Goal: Information Seeking & Learning: Learn about a topic

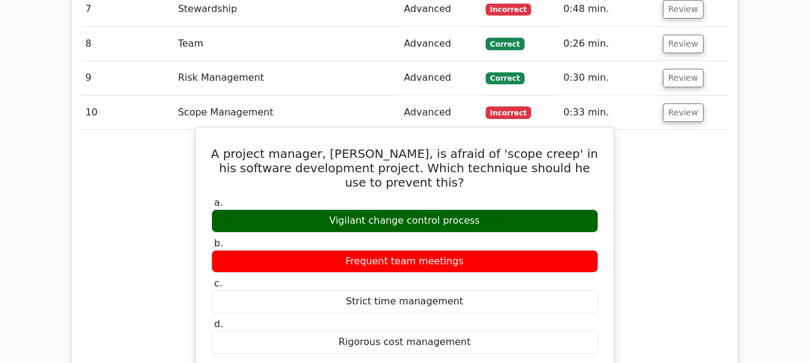
scroll to position [1317, 0]
click at [354, 209] on div "Vigilant change control process" at bounding box center [404, 220] width 387 height 23
copy div "Vigilant"
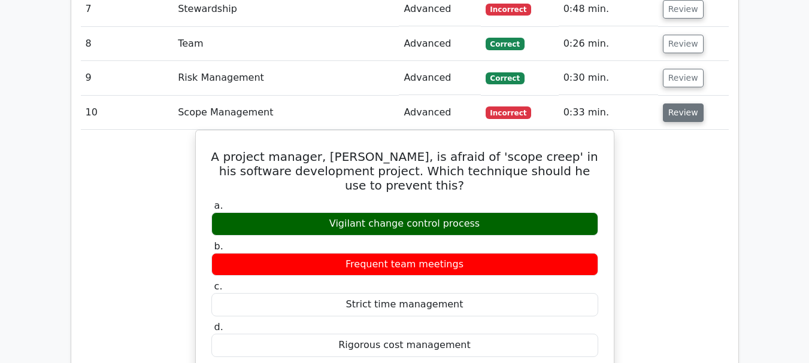
click at [676, 104] on button "Review" at bounding box center [683, 113] width 41 height 19
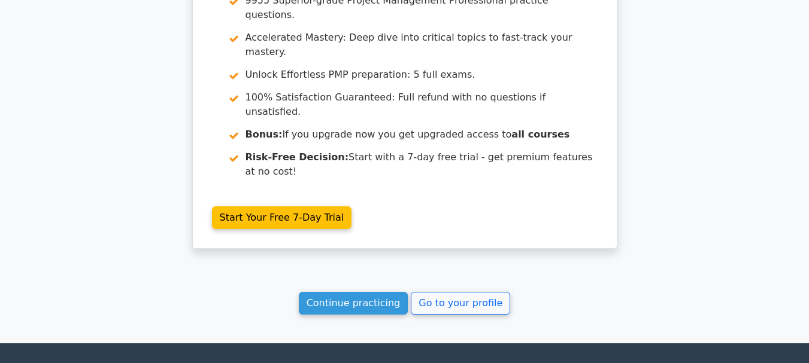
scroll to position [1623, 0]
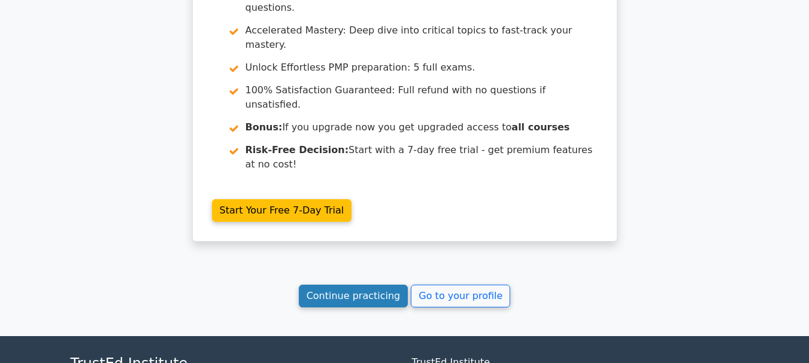
click at [368, 285] on link "Continue practicing" at bounding box center [354, 296] width 110 height 23
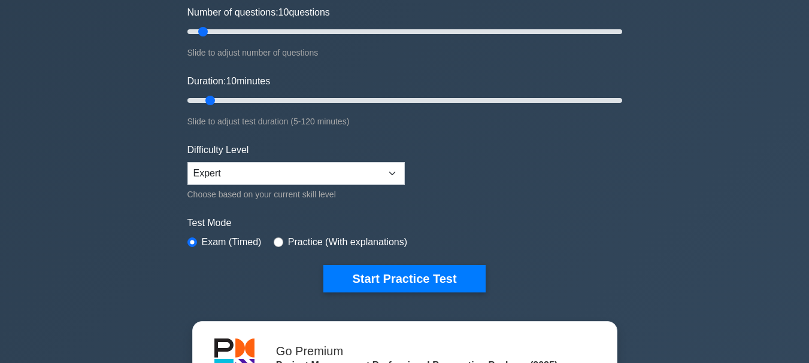
scroll to position [180, 0]
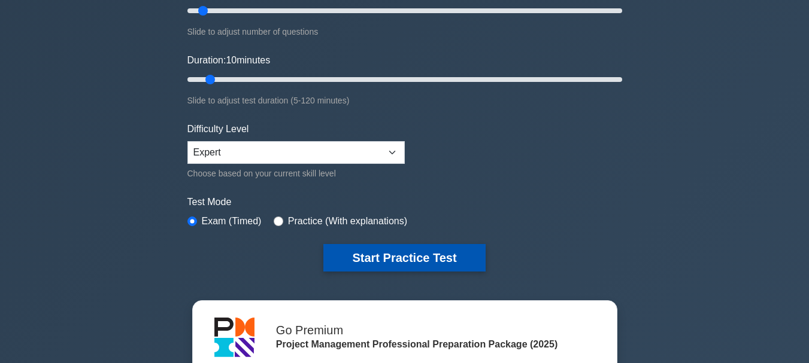
click at [422, 258] on button "Start Practice Test" at bounding box center [404, 258] width 162 height 28
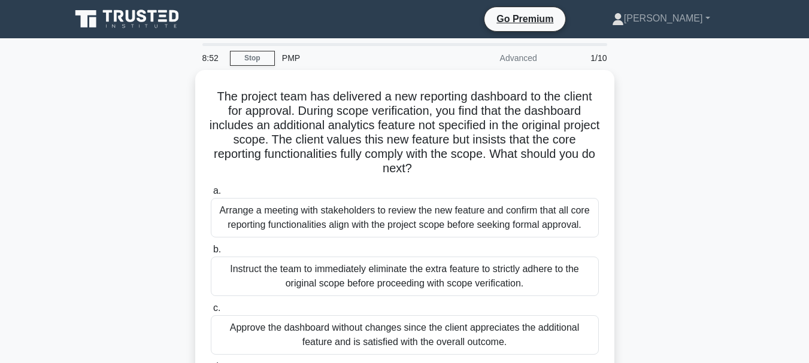
scroll to position [60, 0]
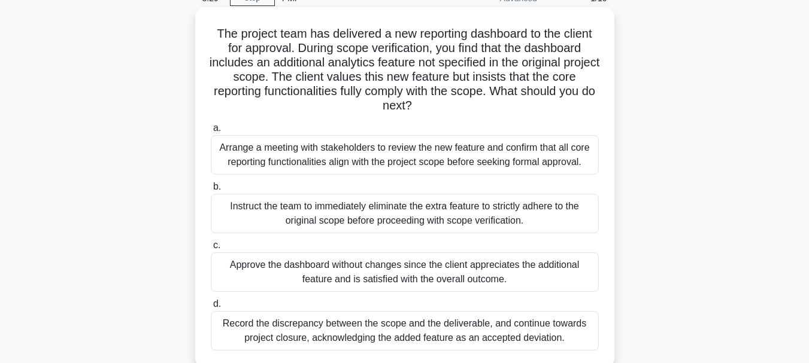
click at [458, 151] on div "Arrange a meeting with stakeholders to review the new feature and confirm that …" at bounding box center [405, 155] width 388 height 40
click at [211, 132] on input "a. Arrange a meeting with stakeholders to review the new feature and confirm th…" at bounding box center [211, 128] width 0 height 8
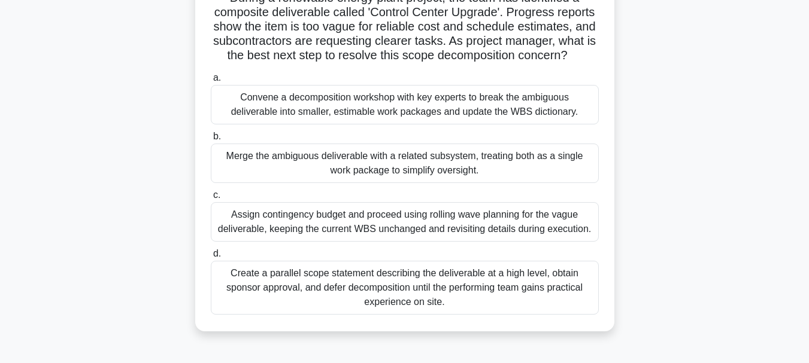
scroll to position [120, 0]
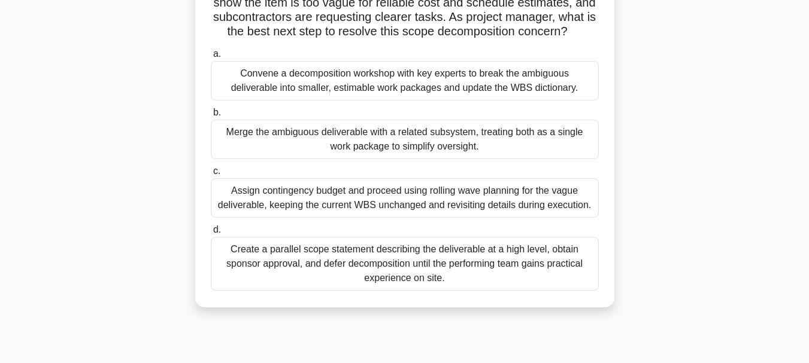
click at [436, 94] on div "Convene a decomposition workshop with key experts to break the ambiguous delive…" at bounding box center [405, 81] width 388 height 40
click at [211, 58] on input "a. Convene a decomposition workshop with key experts to break the ambiguous del…" at bounding box center [211, 54] width 0 height 8
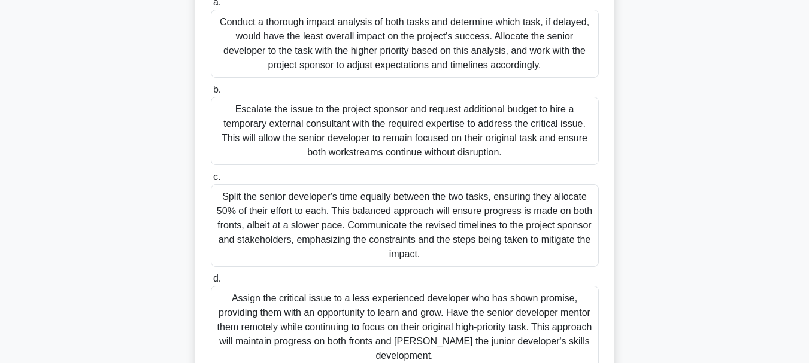
scroll to position [239, 0]
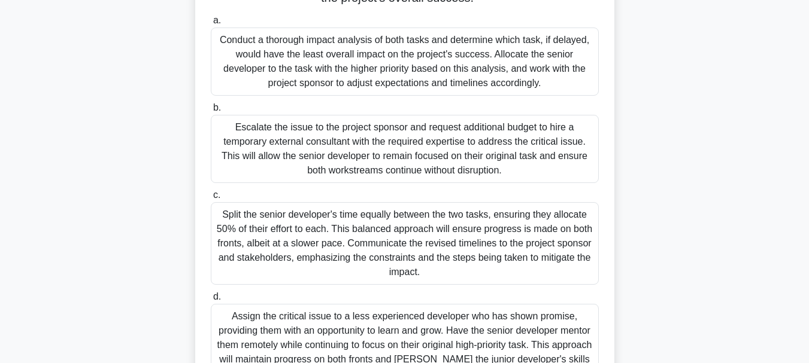
click at [428, 46] on div "Conduct a thorough impact analysis of both tasks and determine which task, if d…" at bounding box center [405, 62] width 388 height 68
click at [211, 25] on input "a. Conduct a thorough impact analysis of both tasks and determine which task, i…" at bounding box center [211, 21] width 0 height 8
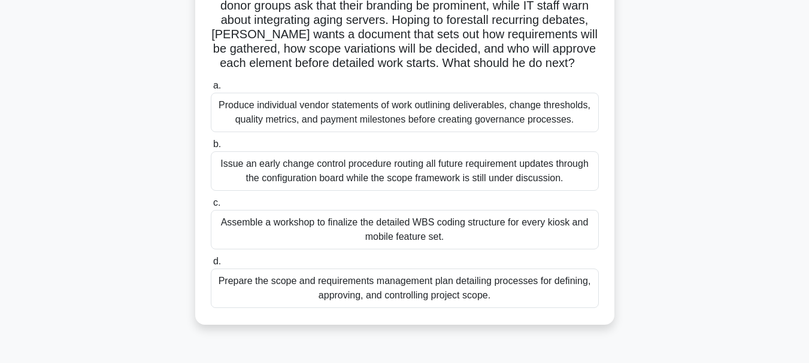
scroll to position [60, 0]
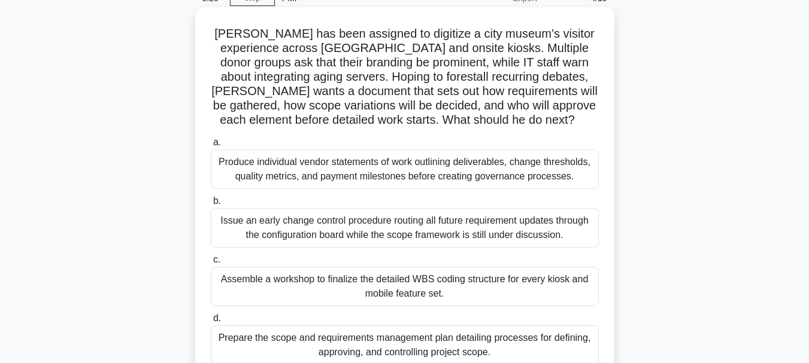
click at [479, 278] on div "Assemble a workshop to finalize the detailed WBS coding structure for every kio…" at bounding box center [405, 287] width 388 height 40
click at [211, 264] on input "c. Assemble a workshop to finalize the detailed WBS coding structure for every …" at bounding box center [211, 260] width 0 height 8
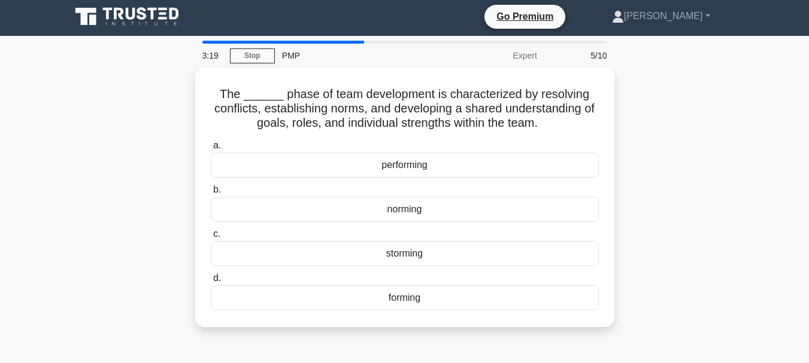
scroll to position [0, 0]
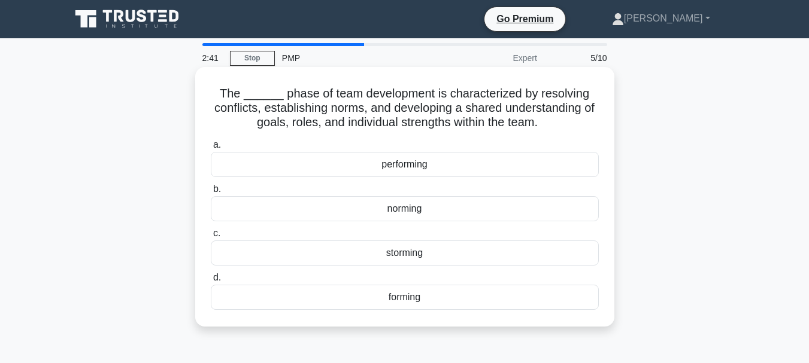
click at [421, 299] on div "forming" at bounding box center [405, 297] width 388 height 25
click at [211, 282] on input "d. forming" at bounding box center [211, 278] width 0 height 8
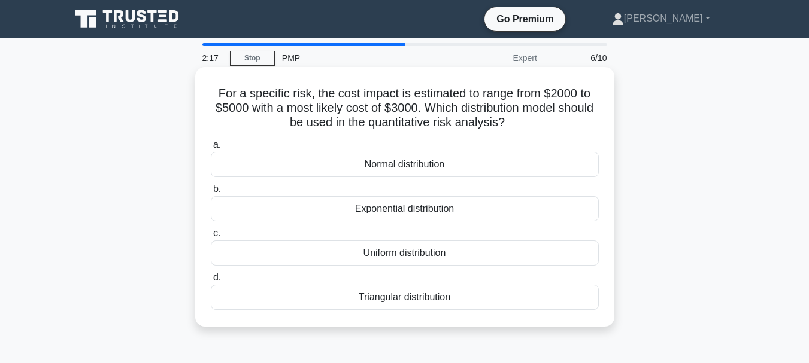
click at [426, 296] on div "Triangular distribution" at bounding box center [405, 297] width 388 height 25
click at [211, 282] on input "d. Triangular distribution" at bounding box center [211, 278] width 0 height 8
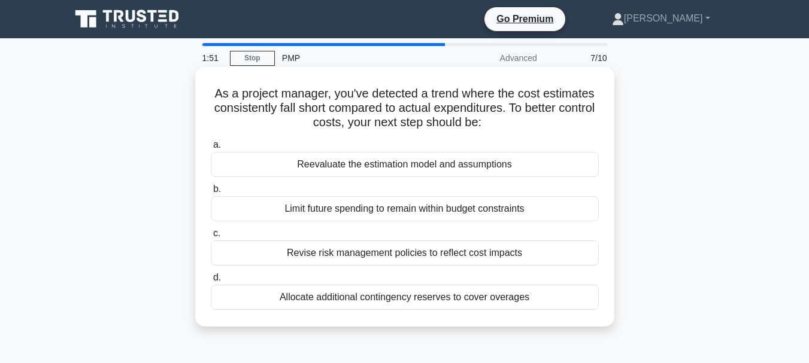
click at [487, 163] on div "Reevaluate the estimation model and assumptions" at bounding box center [405, 164] width 388 height 25
click at [211, 149] on input "a. Reevaluate the estimation model and assumptions" at bounding box center [211, 145] width 0 height 8
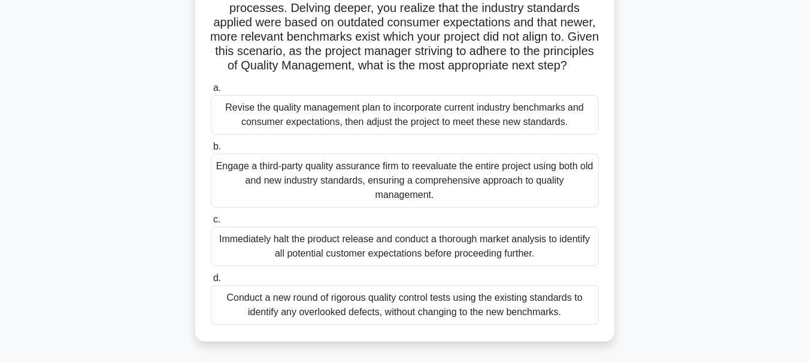
scroll to position [180, 0]
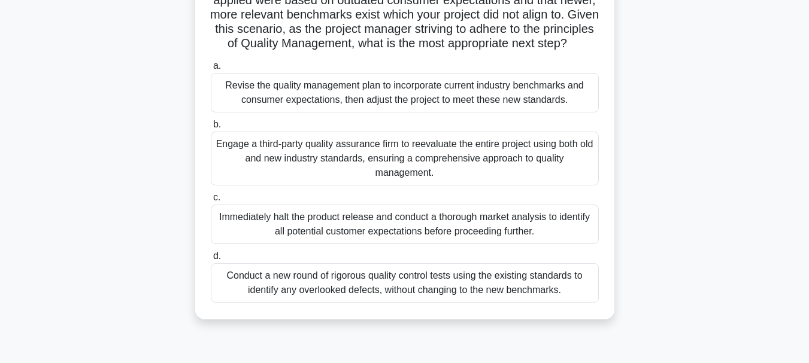
click at [458, 106] on div "Revise the quality management plan to incorporate current industry benchmarks a…" at bounding box center [405, 93] width 388 height 40
click at [211, 70] on input "a. Revise the quality management plan to incorporate current industry benchmark…" at bounding box center [211, 66] width 0 height 8
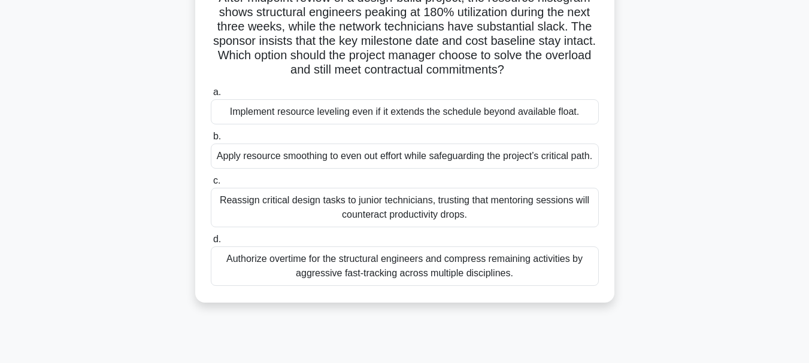
scroll to position [120, 0]
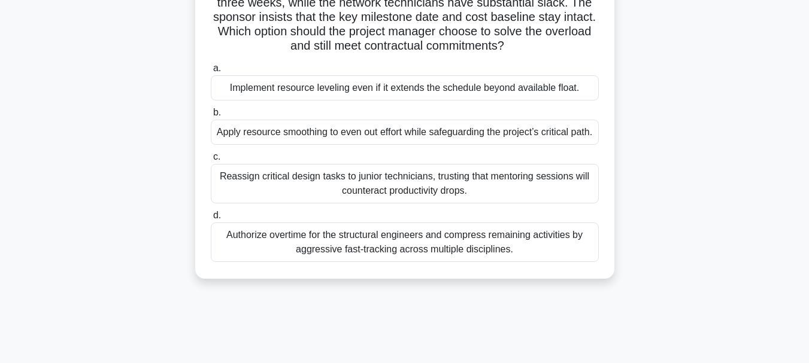
click at [476, 138] on div "Apply resource smoothing to even out effort while safeguarding the project’s cr…" at bounding box center [405, 132] width 388 height 25
click at [211, 117] on input "b. Apply resource smoothing to even out effort while safeguarding the project’s…" at bounding box center [211, 113] width 0 height 8
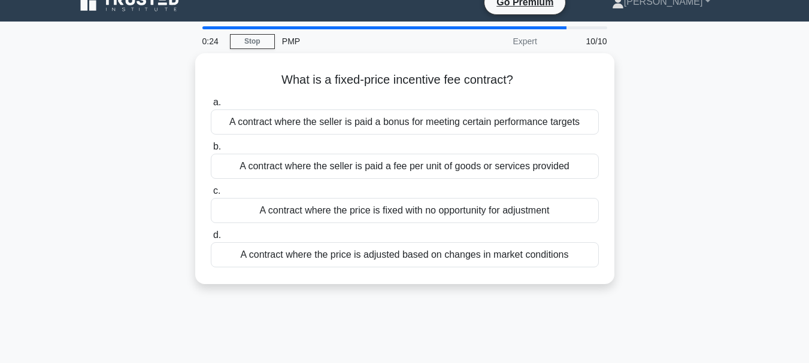
scroll to position [0, 0]
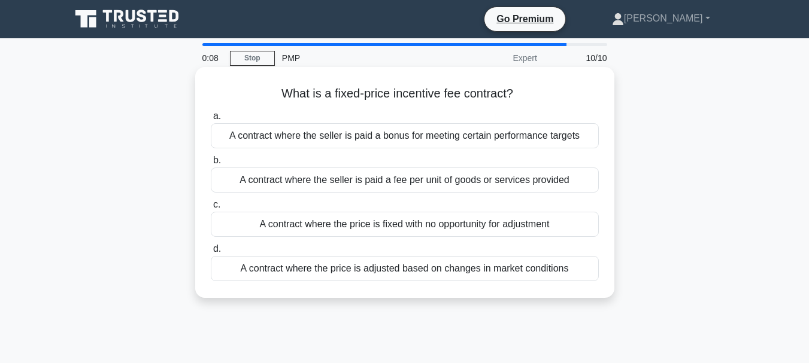
click at [412, 223] on div "A contract where the price is fixed with no opportunity for adjustment" at bounding box center [405, 224] width 388 height 25
click at [211, 209] on input "c. A contract where the price is fixed with no opportunity for adjustment" at bounding box center [211, 205] width 0 height 8
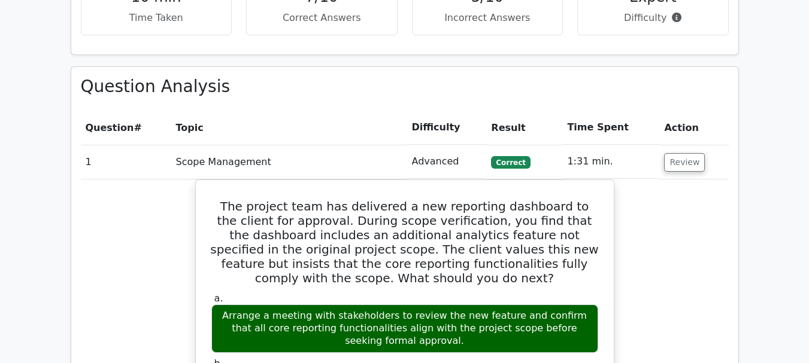
scroll to position [1018, 0]
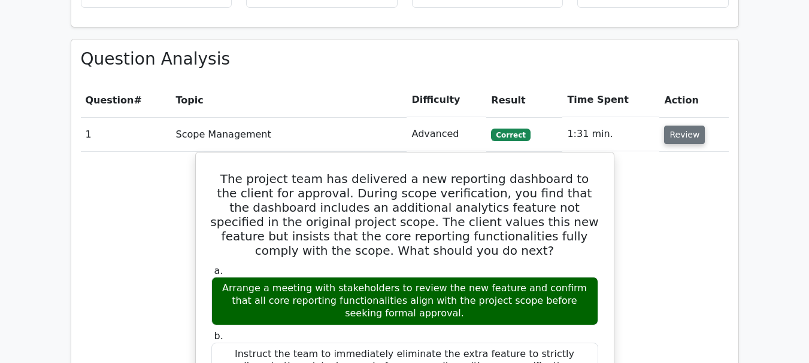
click at [685, 126] on button "Review" at bounding box center [684, 135] width 41 height 19
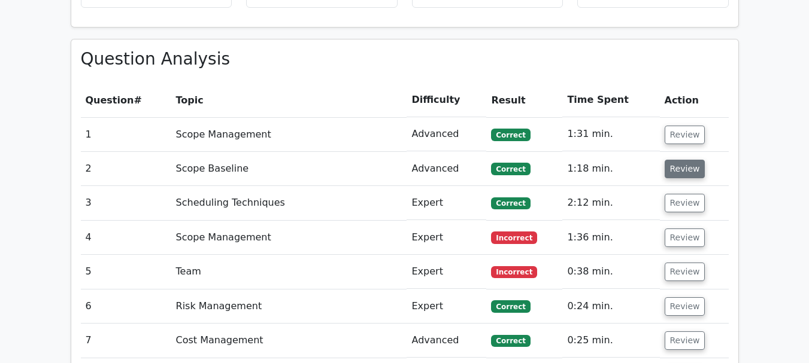
click at [688, 160] on button "Review" at bounding box center [684, 169] width 41 height 19
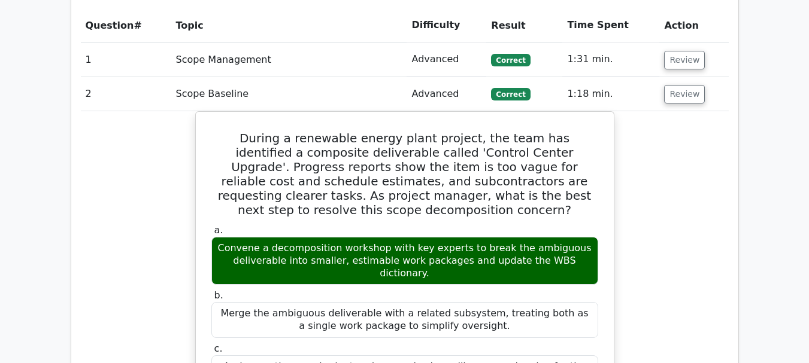
scroll to position [1077, 0]
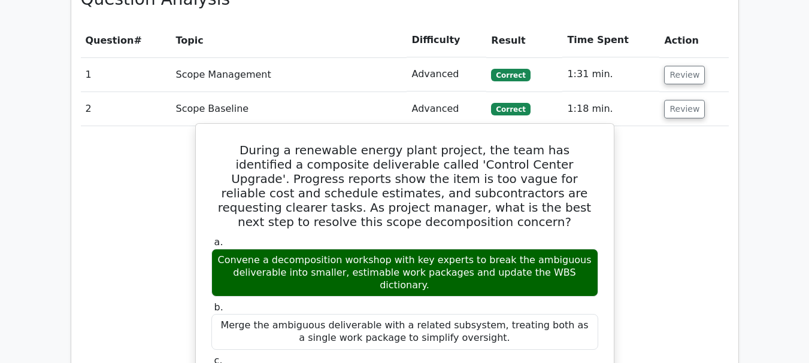
click at [250, 249] on div "Convene a decomposition workshop with key experts to break the ambiguous delive…" at bounding box center [404, 273] width 387 height 48
copy div "Convene"
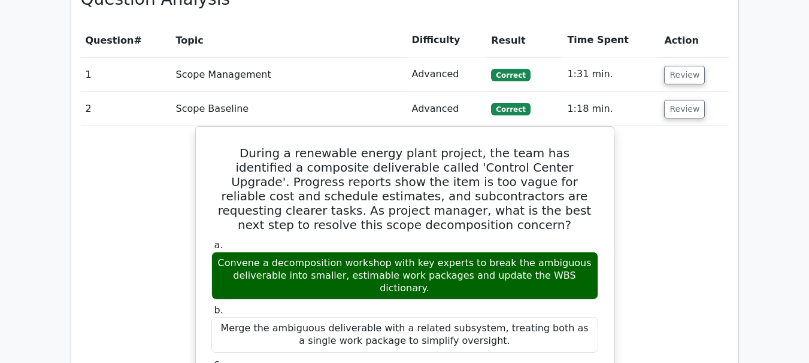
click at [687, 100] on button "Review" at bounding box center [684, 109] width 41 height 19
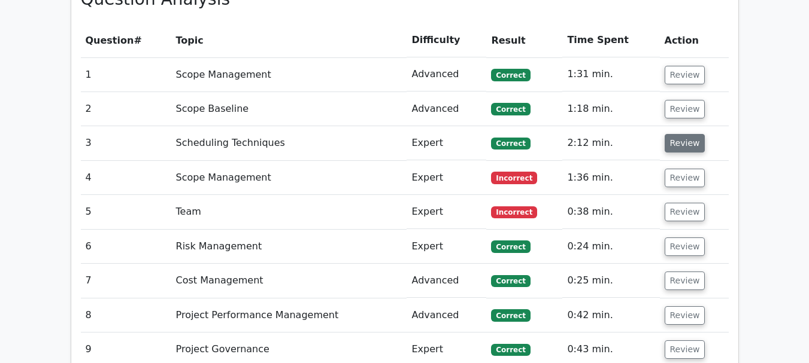
click at [681, 134] on button "Review" at bounding box center [684, 143] width 41 height 19
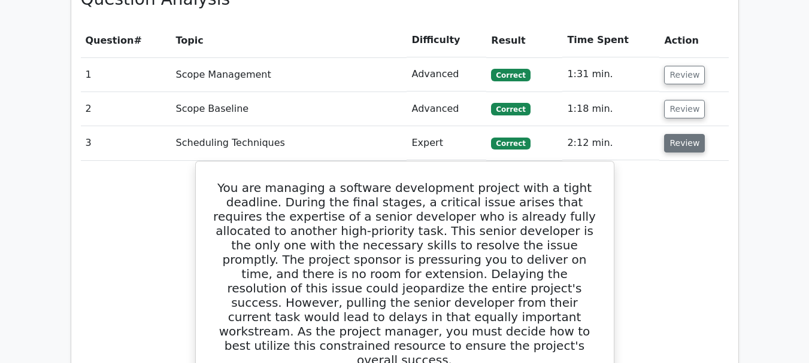
click at [680, 134] on button "Review" at bounding box center [684, 143] width 41 height 19
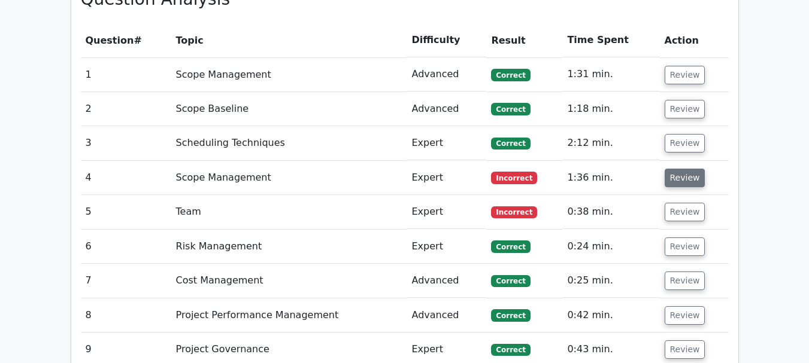
click at [686, 169] on button "Review" at bounding box center [684, 178] width 41 height 19
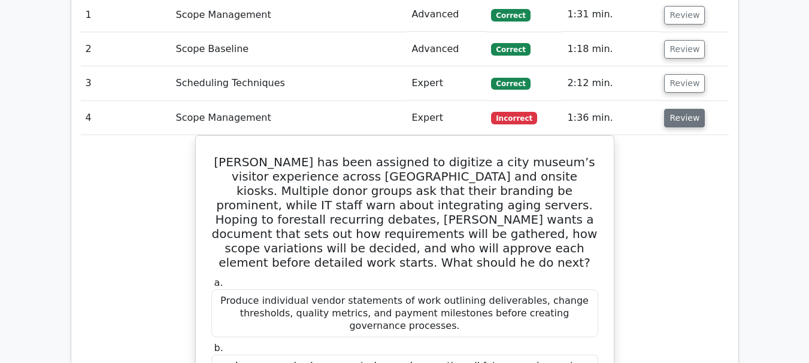
scroll to position [1197, 0]
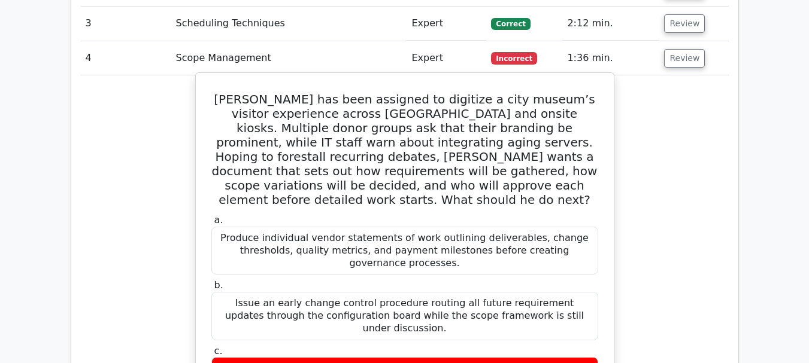
click at [330, 92] on h5 "Rahul has been assigned to digitize a city museum’s visitor experience across m…" at bounding box center [404, 149] width 389 height 115
copy h5 "forestall"
click at [331, 92] on h5 "Rahul has been assigned to digitize a city museum’s visitor experience across m…" at bounding box center [404, 149] width 389 height 115
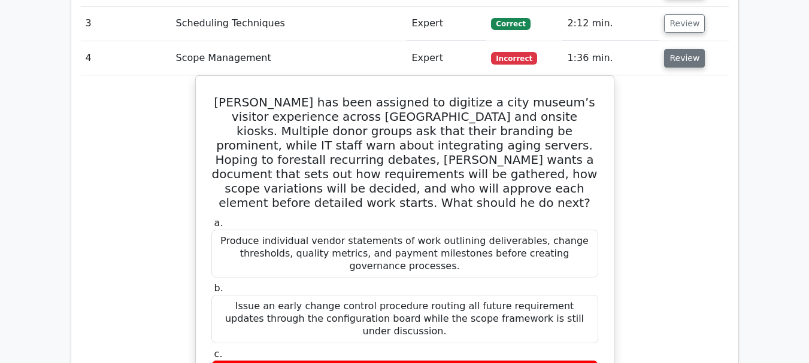
click at [685, 49] on button "Review" at bounding box center [684, 58] width 41 height 19
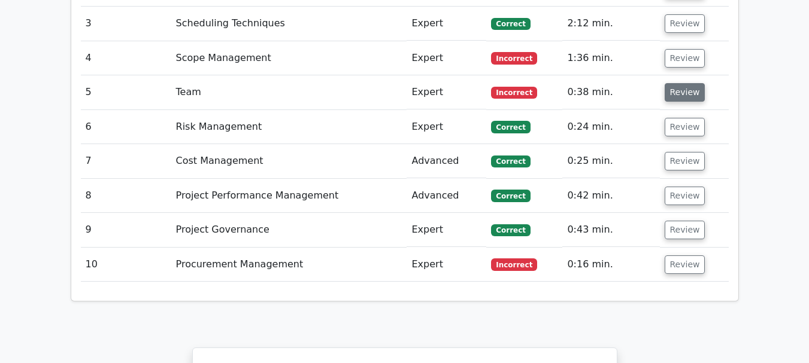
click at [678, 83] on button "Review" at bounding box center [684, 92] width 41 height 19
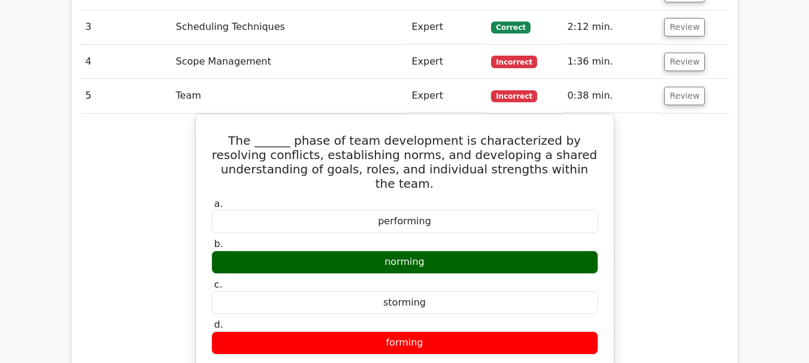
scroll to position [1137, 0]
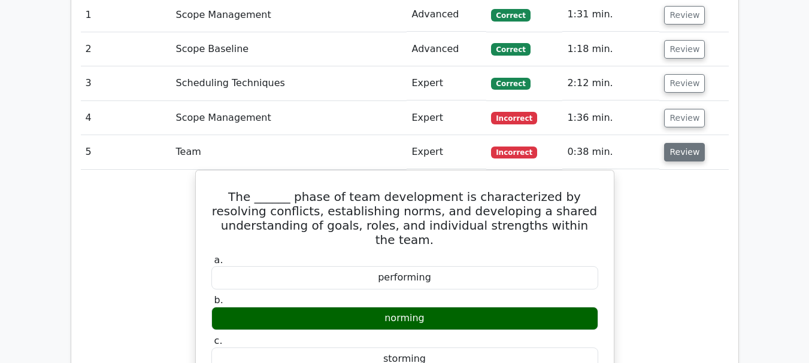
click at [689, 143] on button "Review" at bounding box center [684, 152] width 41 height 19
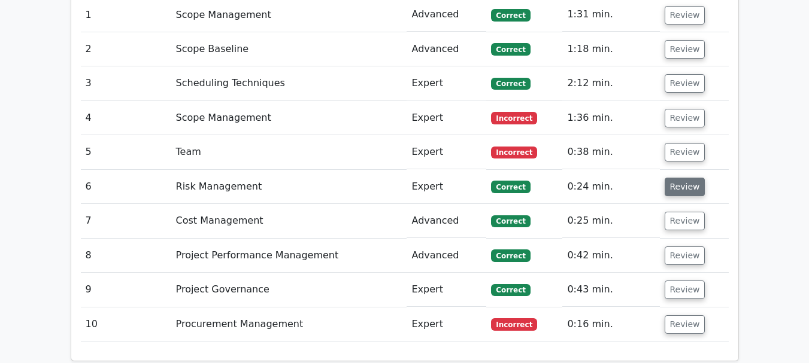
click at [690, 178] on button "Review" at bounding box center [684, 187] width 41 height 19
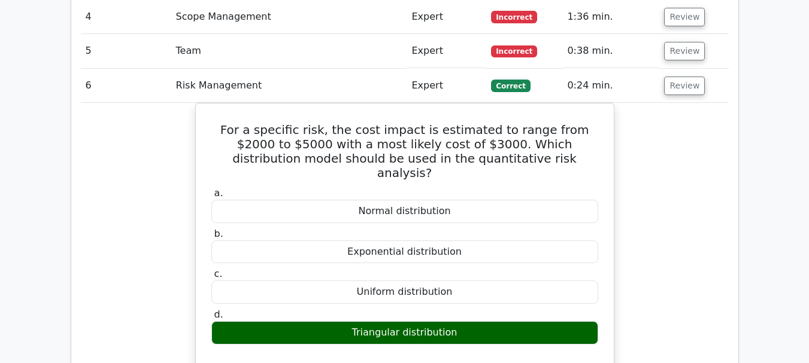
scroll to position [1257, 0]
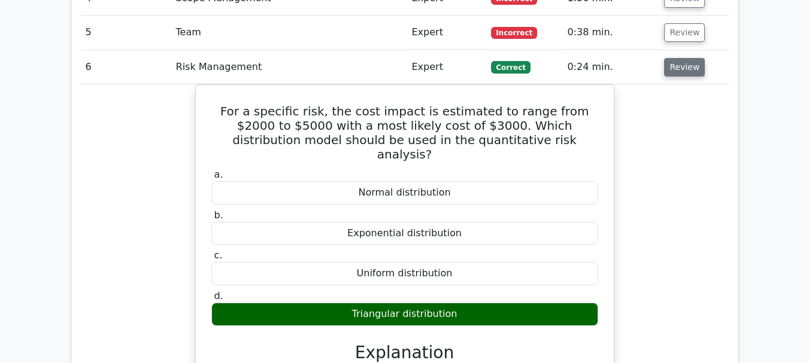
click at [690, 58] on button "Review" at bounding box center [684, 67] width 41 height 19
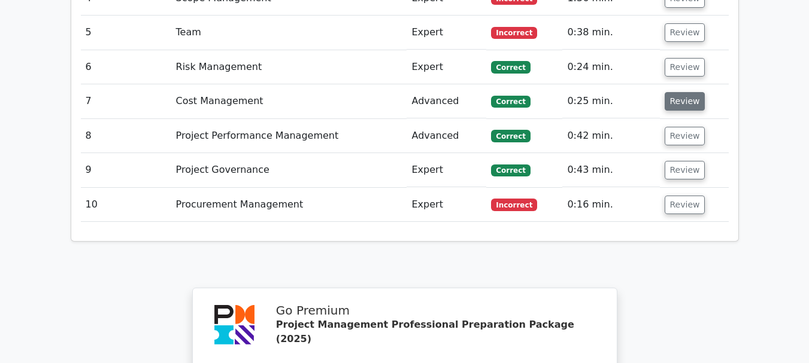
click at [673, 92] on button "Review" at bounding box center [684, 101] width 41 height 19
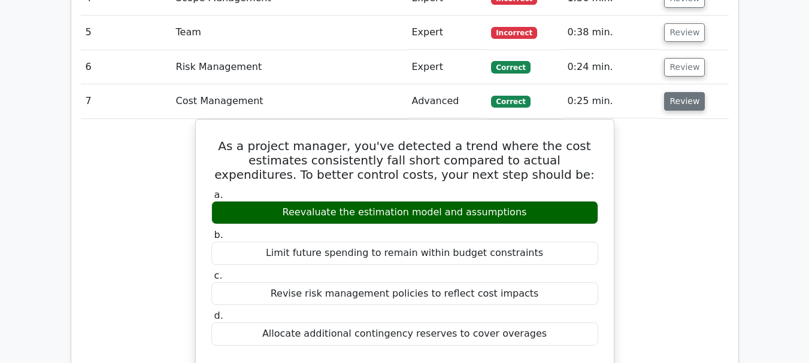
click at [673, 92] on button "Review" at bounding box center [684, 101] width 41 height 19
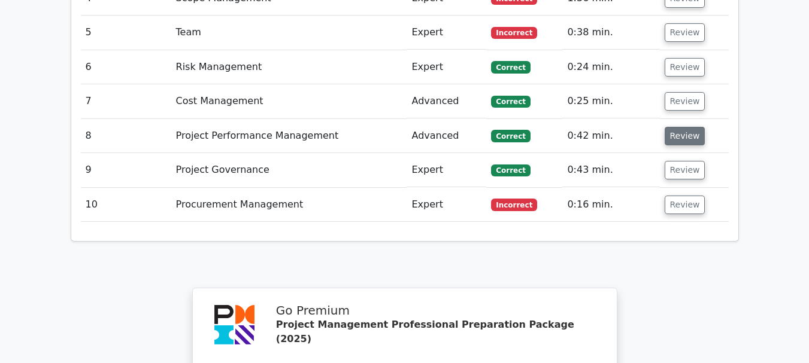
click at [673, 127] on button "Review" at bounding box center [684, 136] width 41 height 19
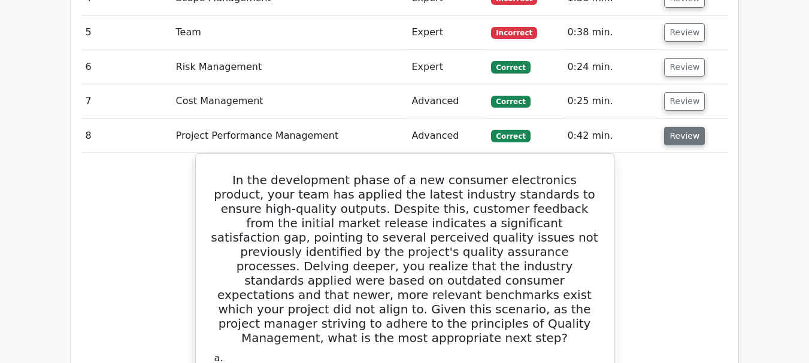
click at [673, 127] on button "Review" at bounding box center [684, 136] width 41 height 19
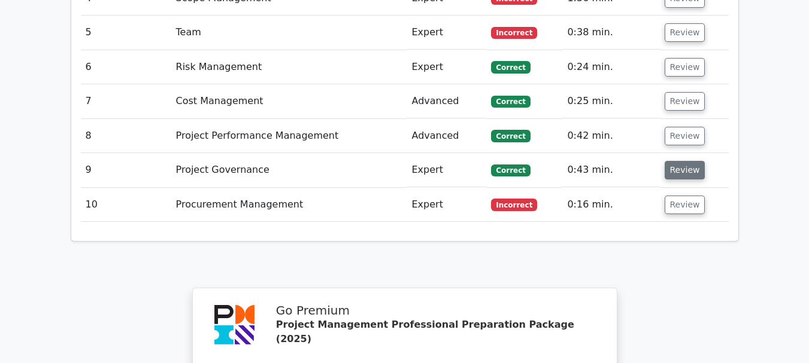
click at [682, 161] on button "Review" at bounding box center [684, 170] width 41 height 19
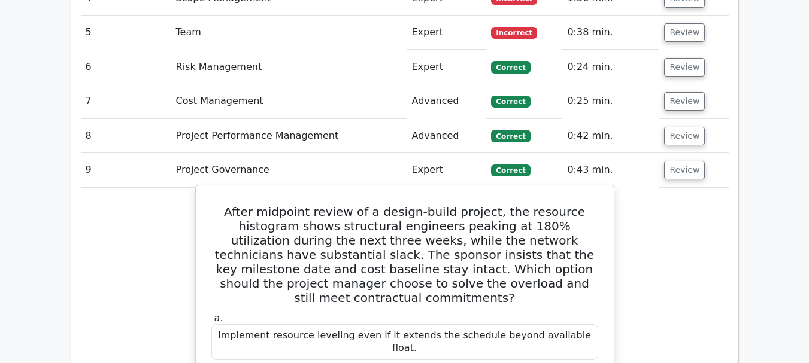
click at [552, 205] on h5 "After midpoint review of a design-build project, the resource histogram shows s…" at bounding box center [404, 255] width 389 height 101
copy h5 "slack"
click at [502, 205] on h5 "After midpoint review of a design-build project, the resource histogram shows s…" at bounding box center [404, 255] width 389 height 101
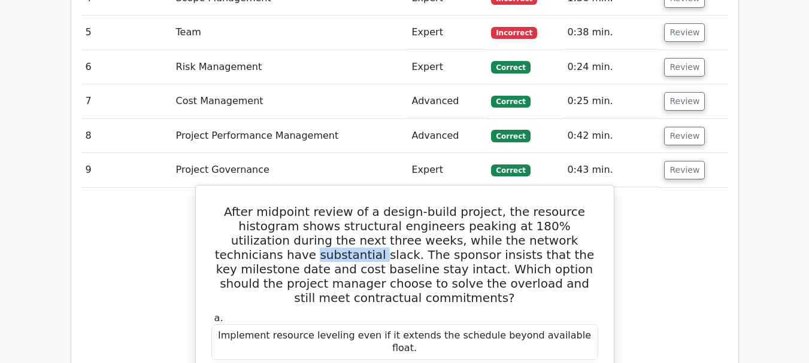
copy h5 "substantial"
click at [233, 211] on h5 "After midpoint review of a design-build project, the resource histogram shows s…" at bounding box center [404, 255] width 389 height 101
copy h5 "intact"
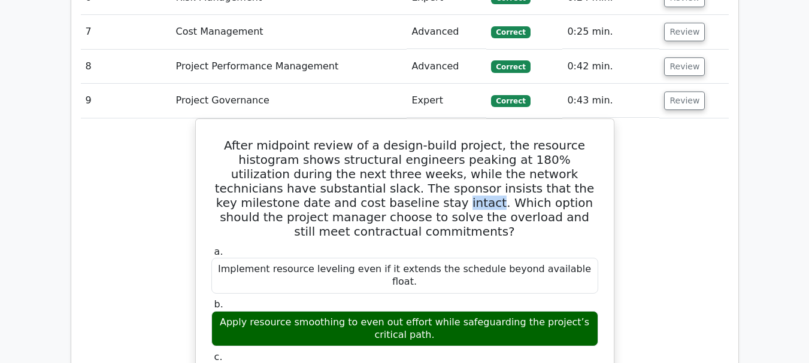
scroll to position [1317, 0]
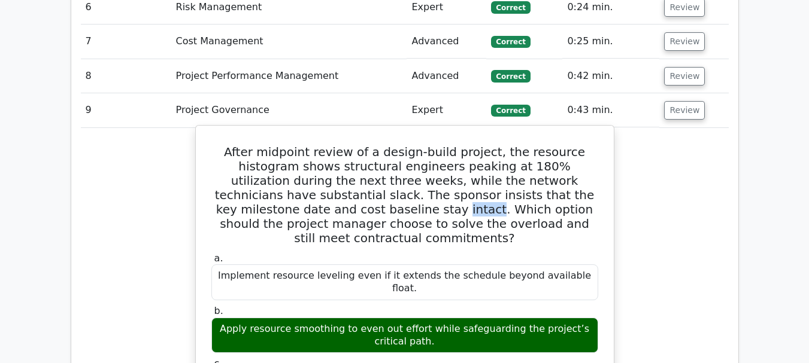
drag, startPoint x: 251, startPoint y: 244, endPoint x: 333, endPoint y: 244, distance: 82.0
click at [333, 318] on div "Apply resource smoothing to even out effort while safeguarding the project’s cr…" at bounding box center [404, 336] width 387 height 36
copy div "resource smoothing"
drag, startPoint x: 280, startPoint y: 204, endPoint x: 350, endPoint y: 207, distance: 69.5
click at [350, 265] on div "Implement resource leveling even if it extends the schedule beyond available fl…" at bounding box center [404, 283] width 387 height 36
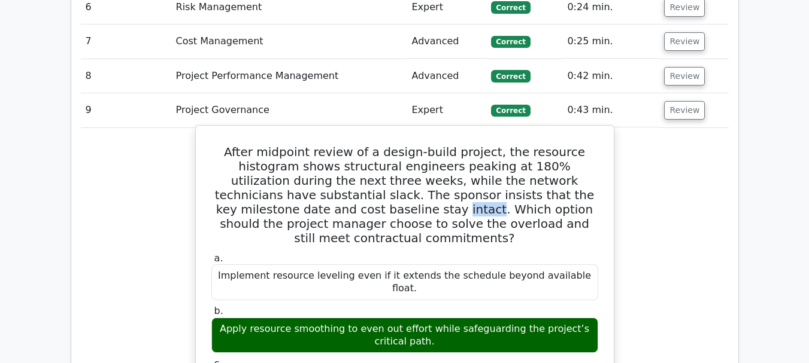
copy div "resource leveling"
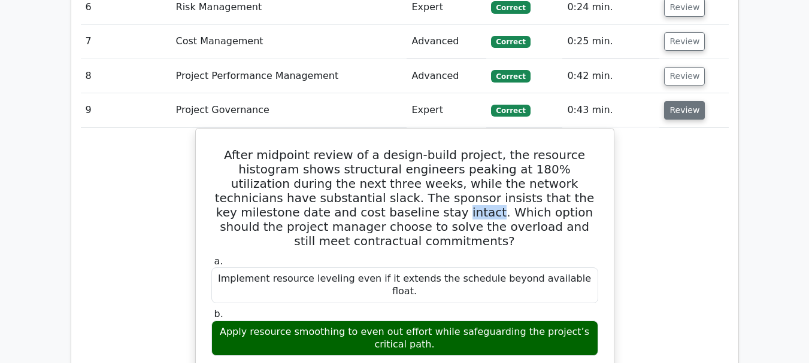
click at [687, 101] on button "Review" at bounding box center [684, 110] width 41 height 19
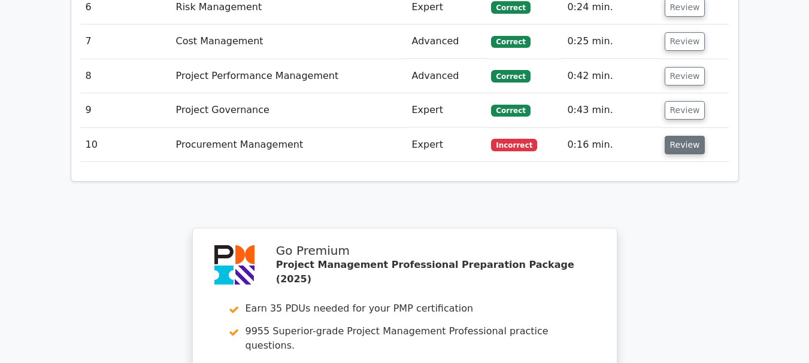
click at [681, 136] on button "Review" at bounding box center [684, 145] width 41 height 19
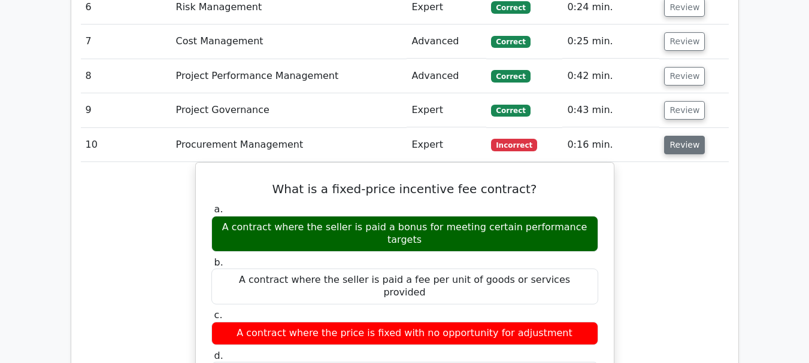
click at [686, 136] on button "Review" at bounding box center [684, 145] width 41 height 19
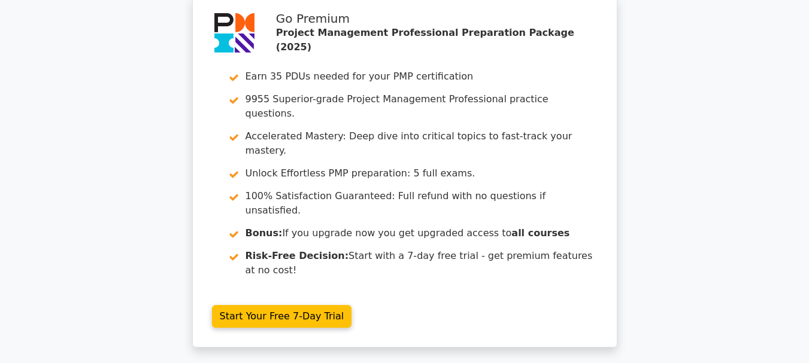
scroll to position [1616, 0]
